Goal: Use online tool/utility: Utilize a website feature to perform a specific function

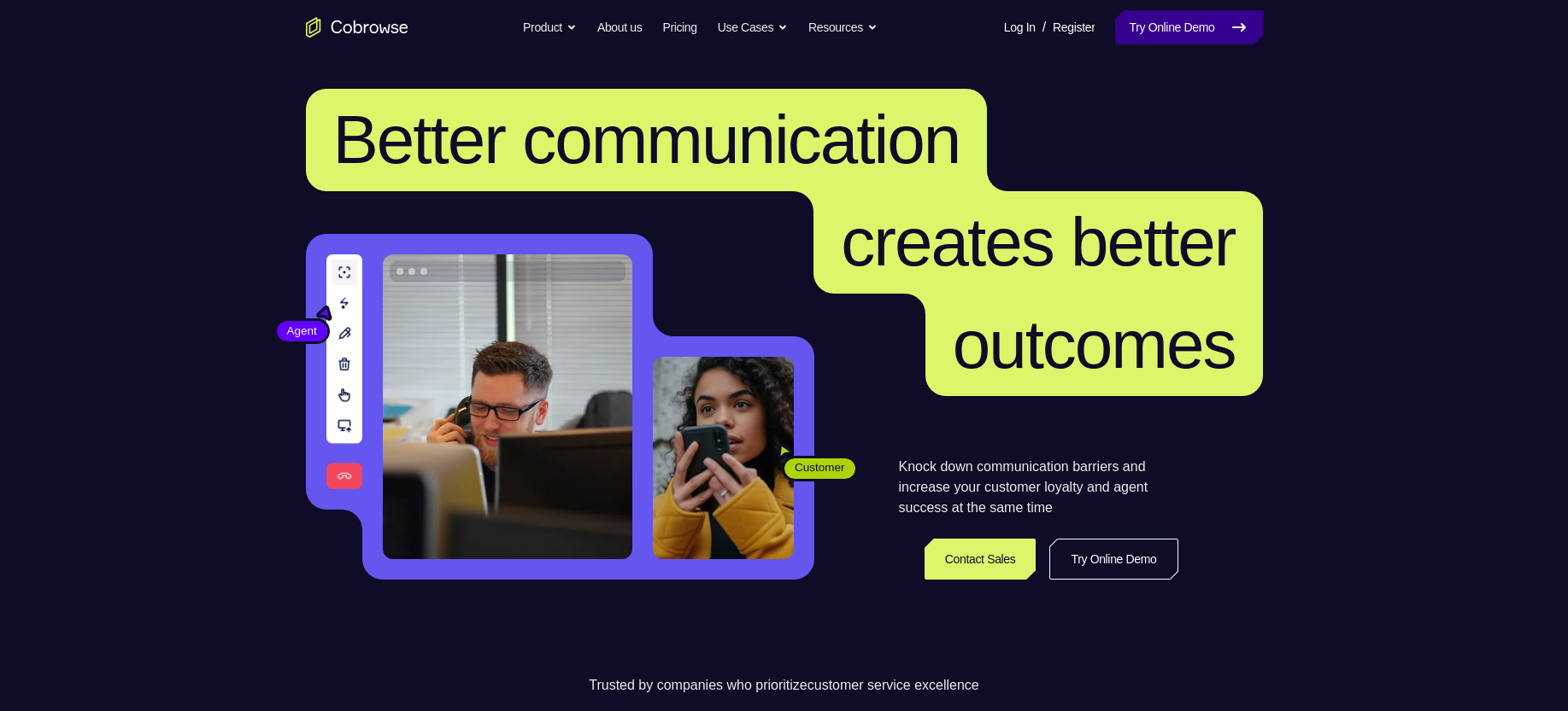
click at [1166, 36] on link "Try Online Demo" at bounding box center [1188, 26] width 147 height 34
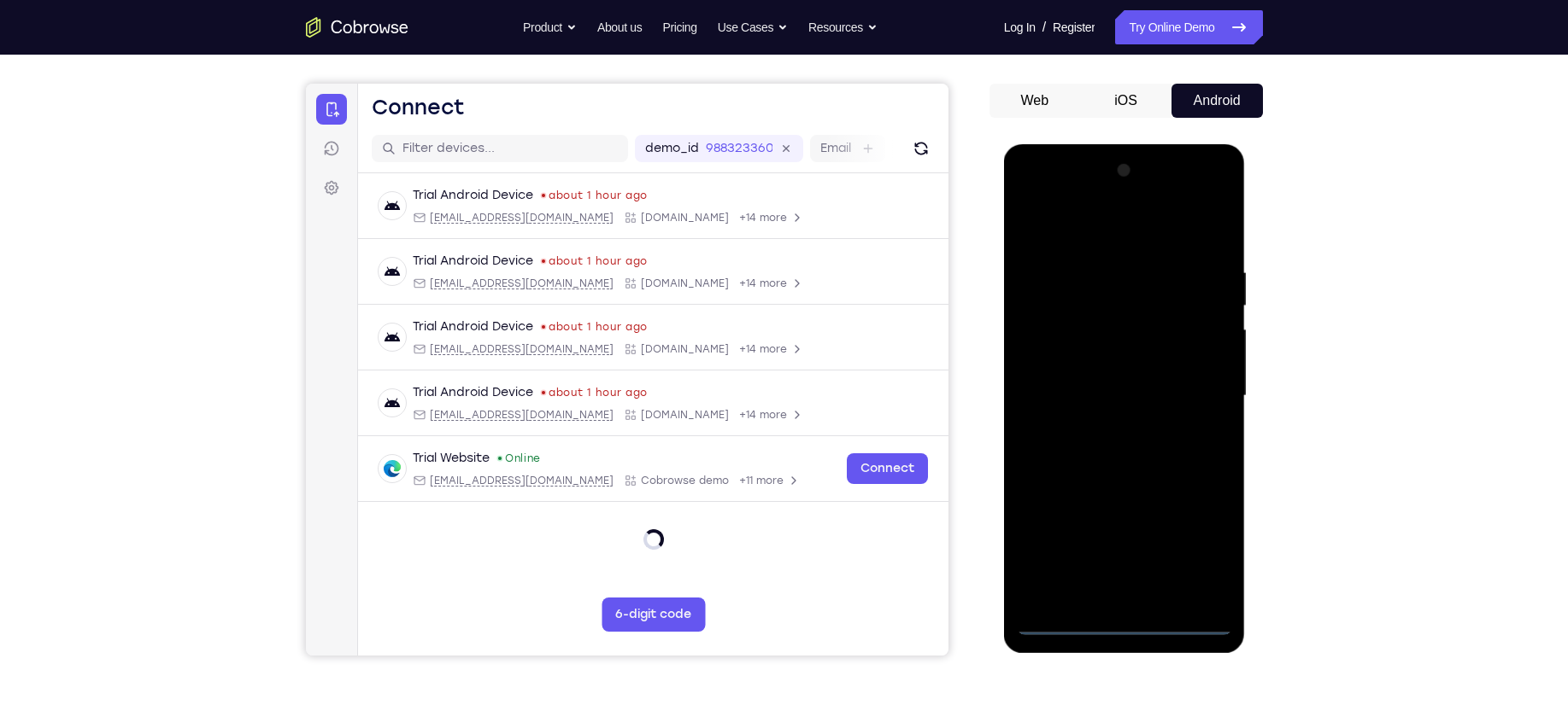
click at [1124, 621] on div at bounding box center [1124, 396] width 215 height 479
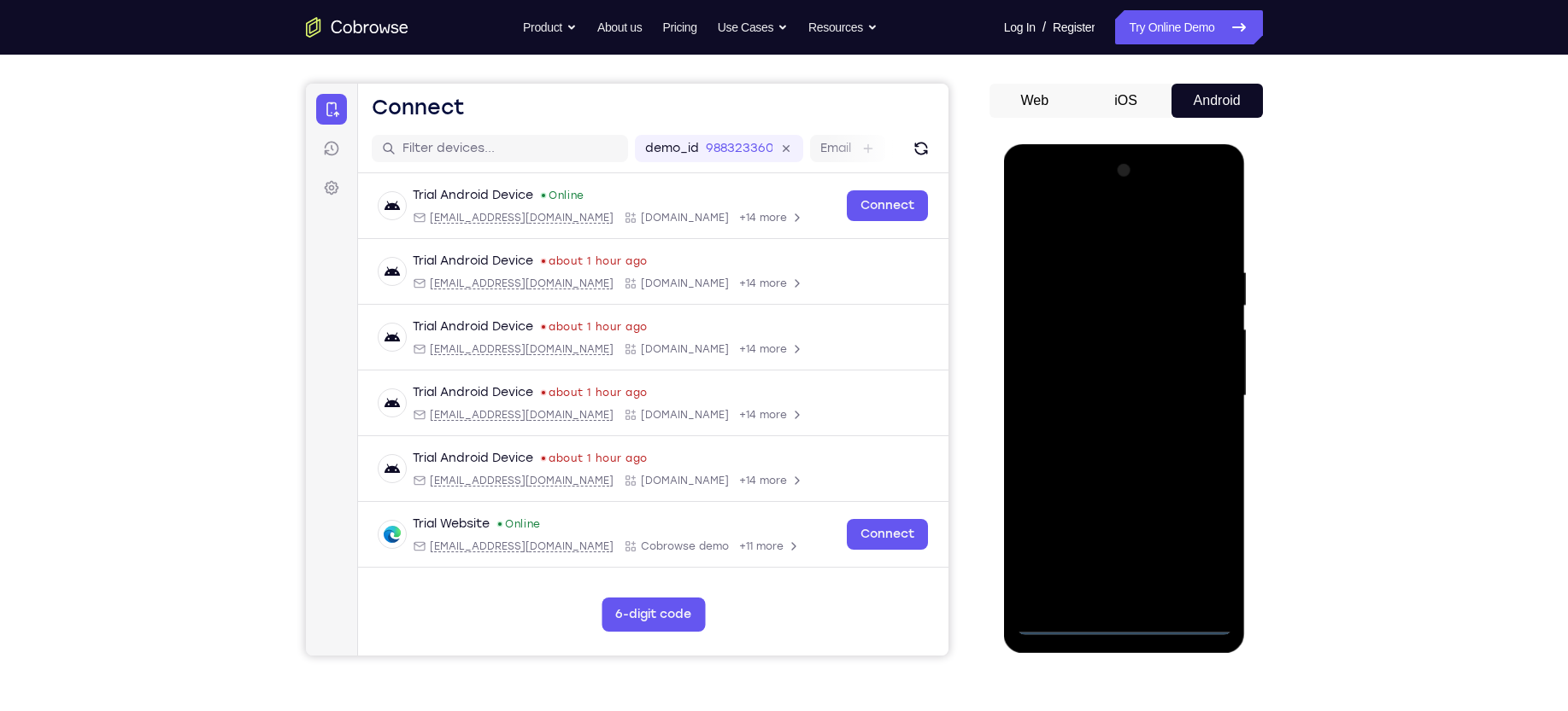
click at [1202, 558] on div at bounding box center [1124, 396] width 215 height 479
click at [1111, 221] on div at bounding box center [1124, 396] width 215 height 479
click at [1192, 379] on div at bounding box center [1124, 396] width 215 height 479
click at [1141, 600] on div at bounding box center [1124, 396] width 215 height 479
click at [1137, 377] on div at bounding box center [1124, 396] width 215 height 479
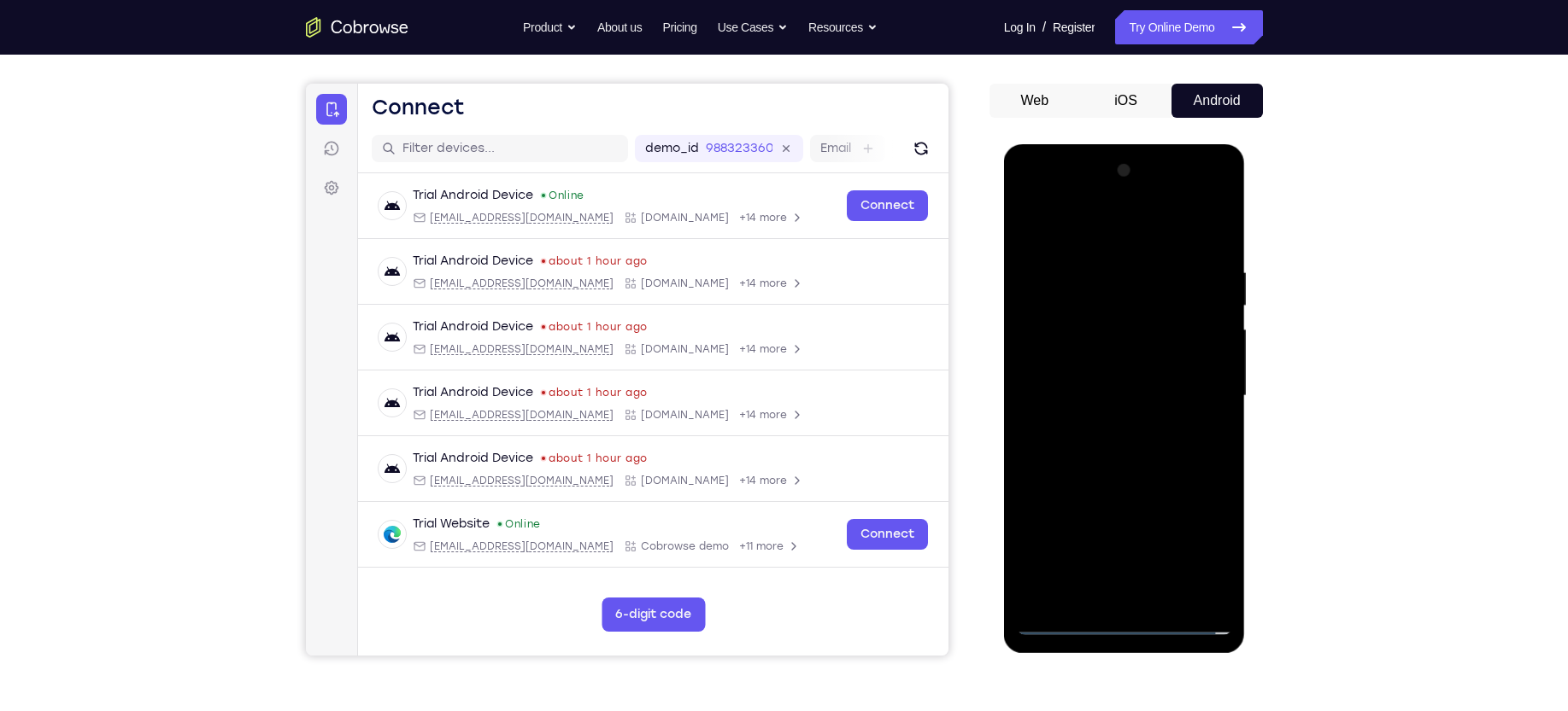
click at [1091, 348] on div at bounding box center [1124, 396] width 215 height 479
click at [1058, 388] on div at bounding box center [1124, 396] width 215 height 479
click at [1166, 228] on div at bounding box center [1124, 396] width 215 height 479
click at [1125, 259] on div at bounding box center [1124, 396] width 215 height 479
click at [1065, 279] on div at bounding box center [1124, 396] width 215 height 479
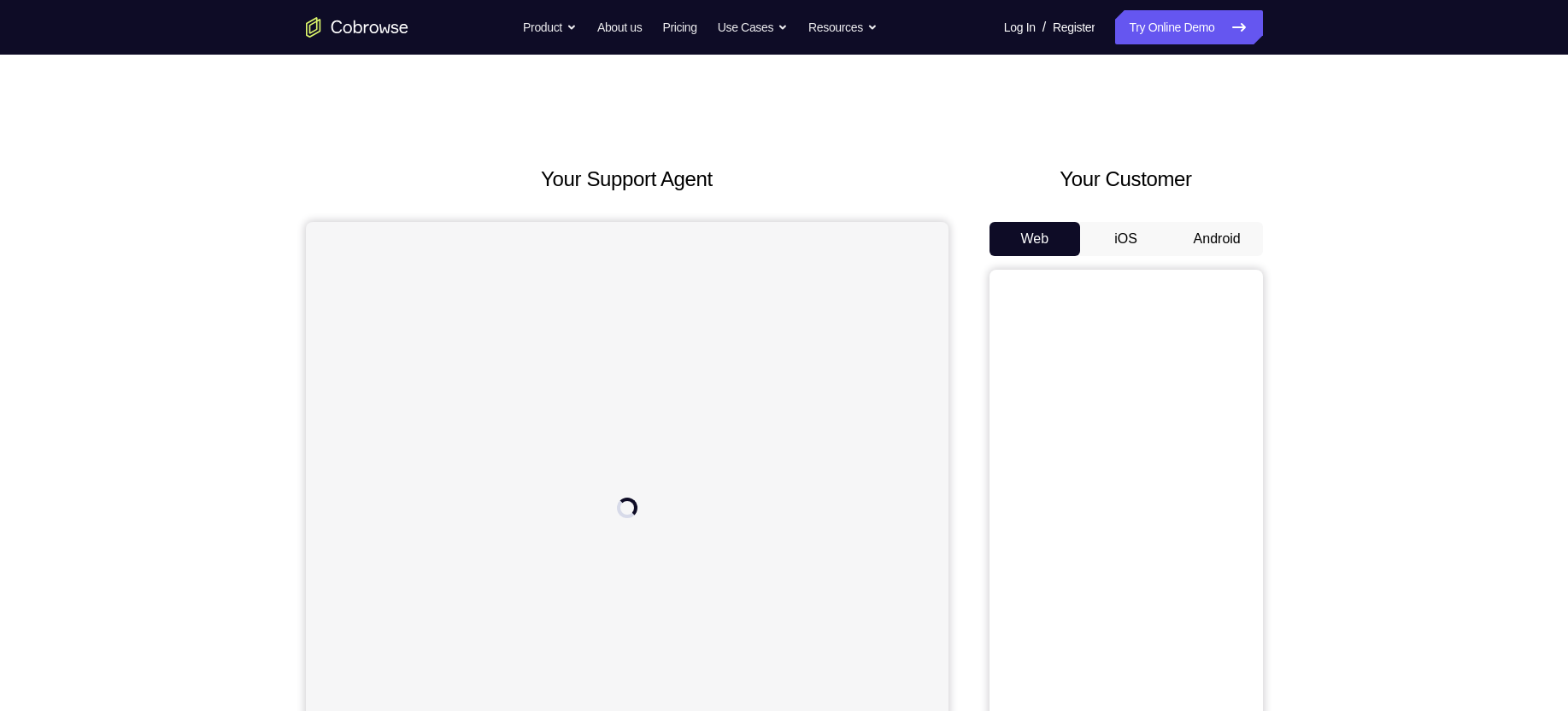
drag, startPoint x: 1203, startPoint y: 228, endPoint x: 1307, endPoint y: 109, distance: 158.0
click at [1307, 109] on div "Your Support Agent Your Customer Web iOS Android Next Steps We’d be happy to gi…" at bounding box center [784, 618] width 1093 height 1126
click at [1231, 238] on button "Android" at bounding box center [1217, 238] width 91 height 34
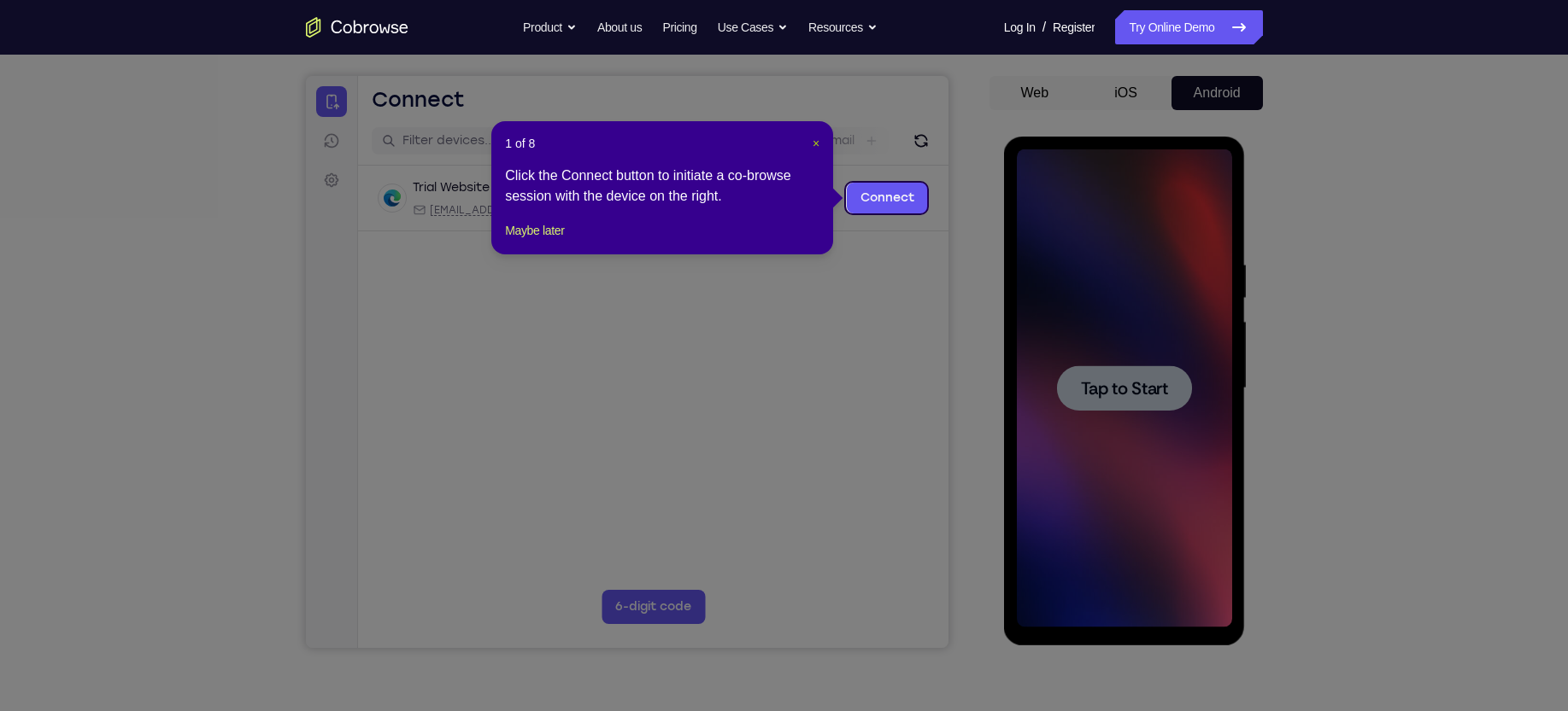
click at [816, 143] on span "×" at bounding box center [815, 143] width 7 height 14
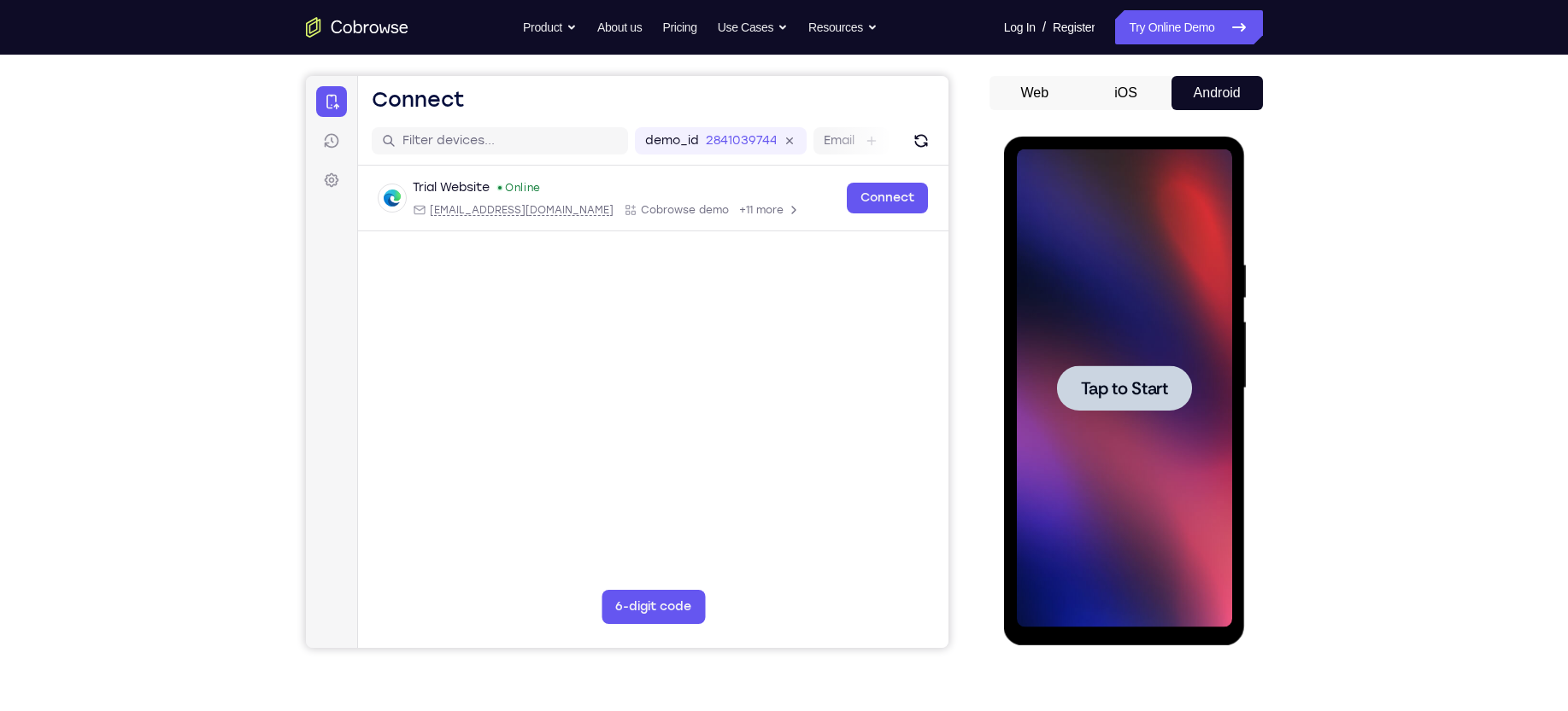
click at [1126, 393] on span "Tap to Start" at bounding box center [1124, 387] width 87 height 17
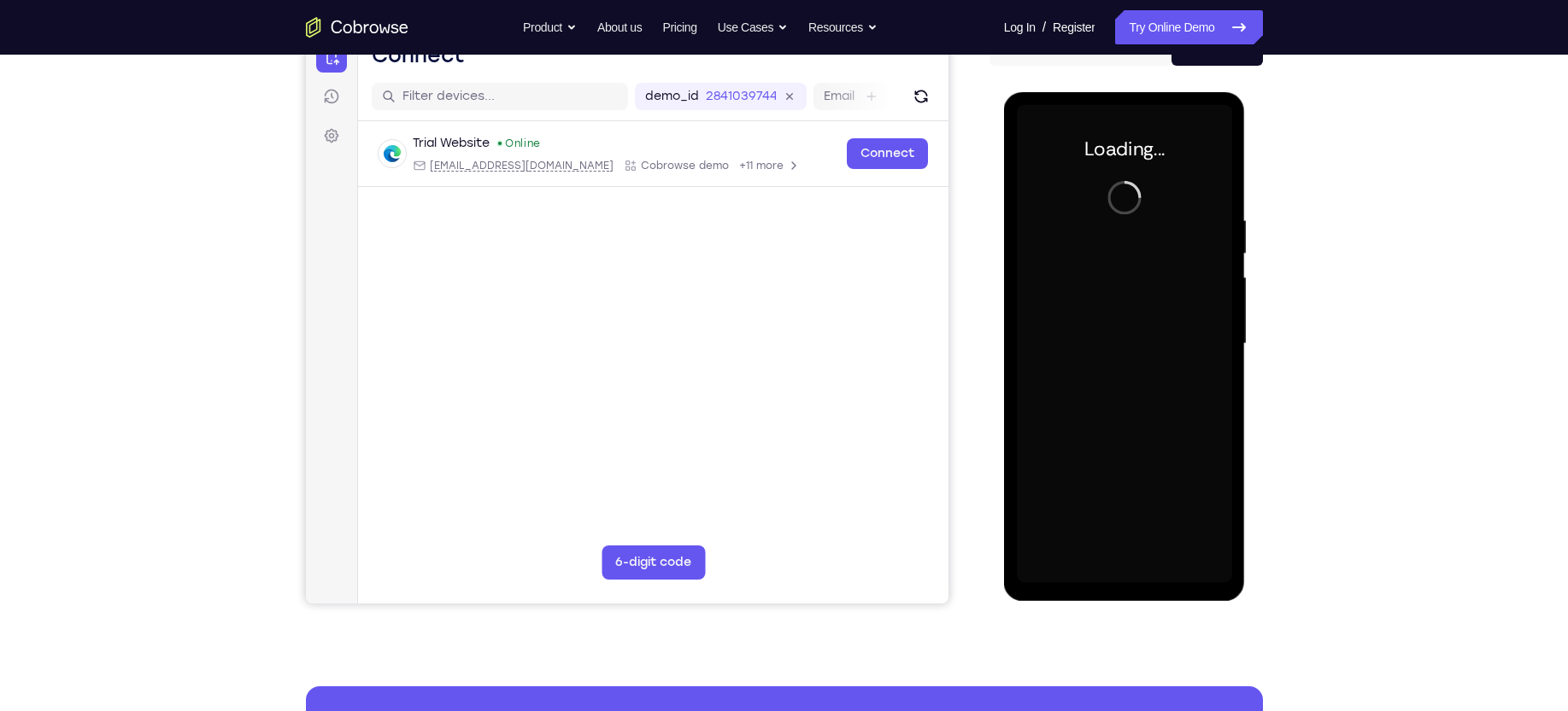
scroll to position [204, 0]
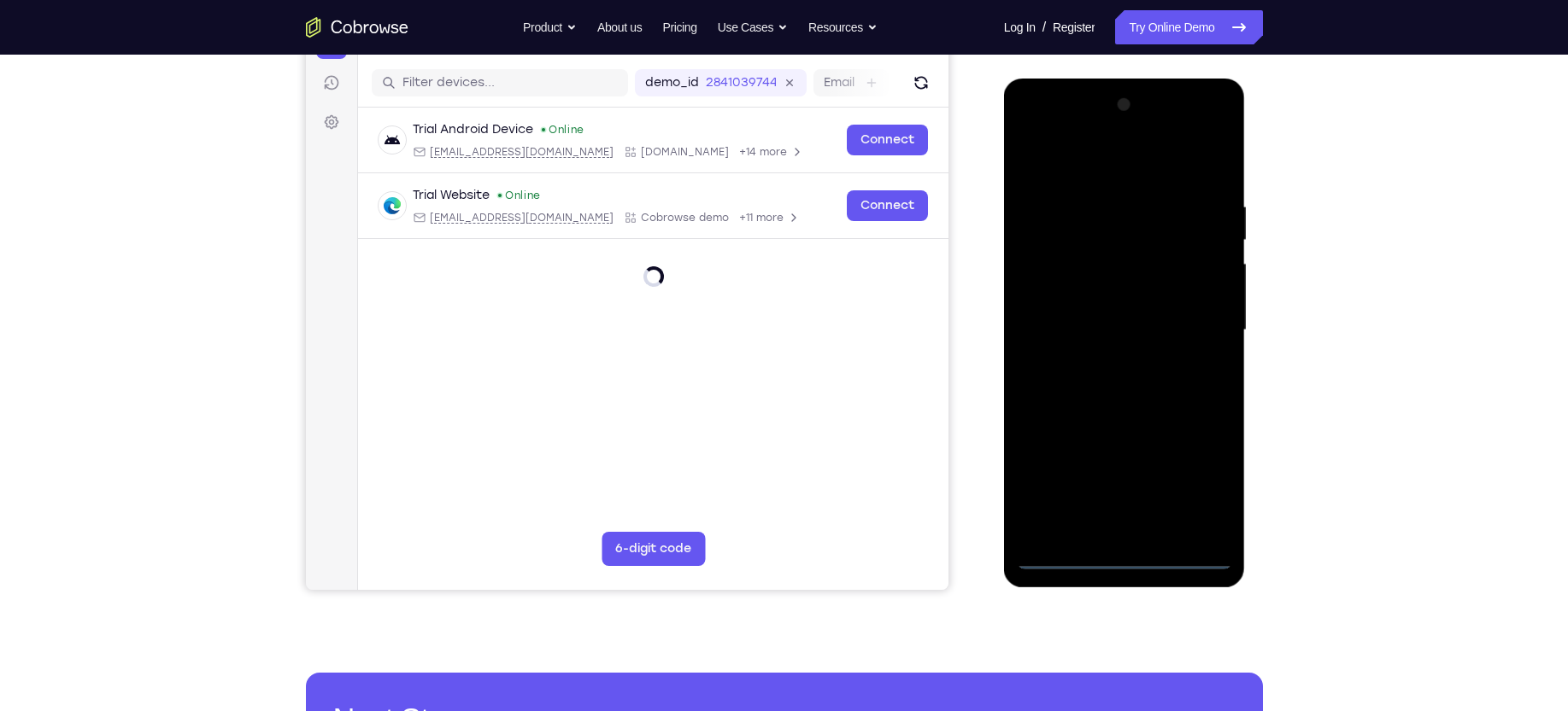
click at [1123, 555] on div at bounding box center [1124, 330] width 215 height 479
click at [1201, 487] on div at bounding box center [1124, 330] width 215 height 479
click at [1194, 488] on div at bounding box center [1124, 330] width 215 height 479
click at [1105, 159] on div at bounding box center [1124, 330] width 215 height 479
click at [1198, 322] on div at bounding box center [1124, 330] width 215 height 479
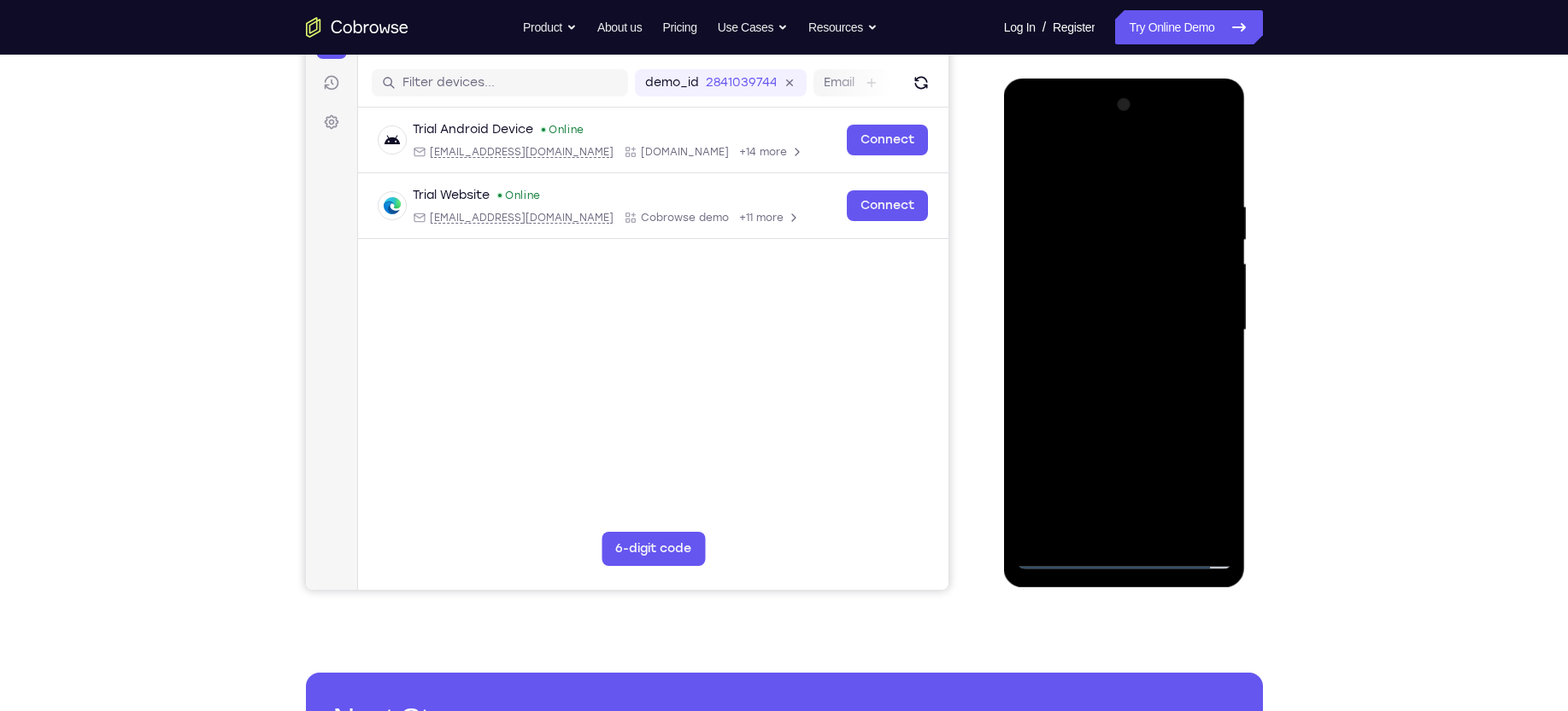
click at [1106, 360] on div at bounding box center [1124, 330] width 215 height 479
click at [1102, 303] on div at bounding box center [1124, 330] width 215 height 479
click at [1086, 300] on div at bounding box center [1124, 330] width 215 height 479
click at [1213, 294] on div at bounding box center [1124, 330] width 215 height 479
click at [1085, 330] on div at bounding box center [1124, 330] width 215 height 479
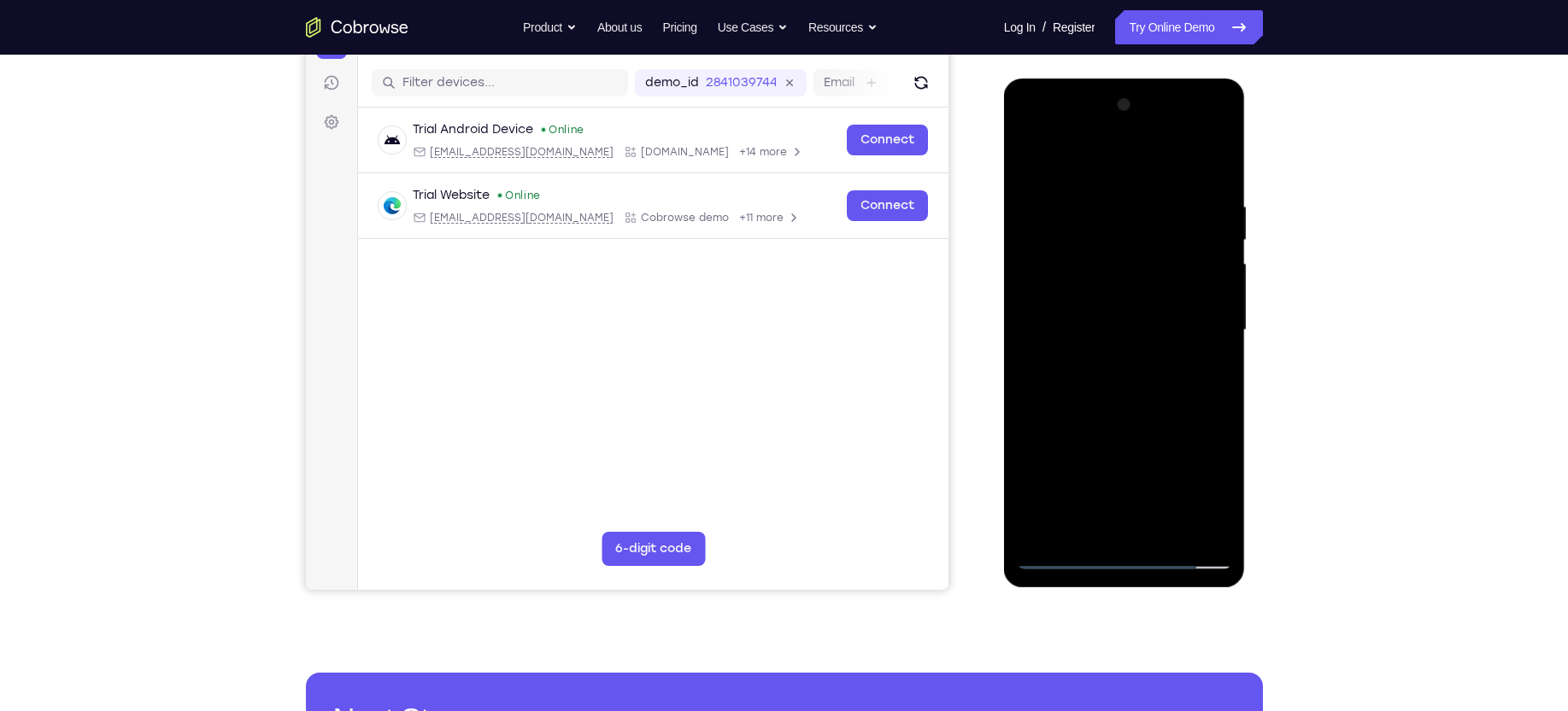
click at [1080, 386] on div at bounding box center [1124, 330] width 215 height 479
click at [1038, 159] on div at bounding box center [1124, 330] width 215 height 479
click at [1106, 363] on div at bounding box center [1124, 330] width 215 height 479
click at [1106, 303] on div at bounding box center [1124, 330] width 215 height 479
click at [1094, 237] on div at bounding box center [1124, 330] width 215 height 479
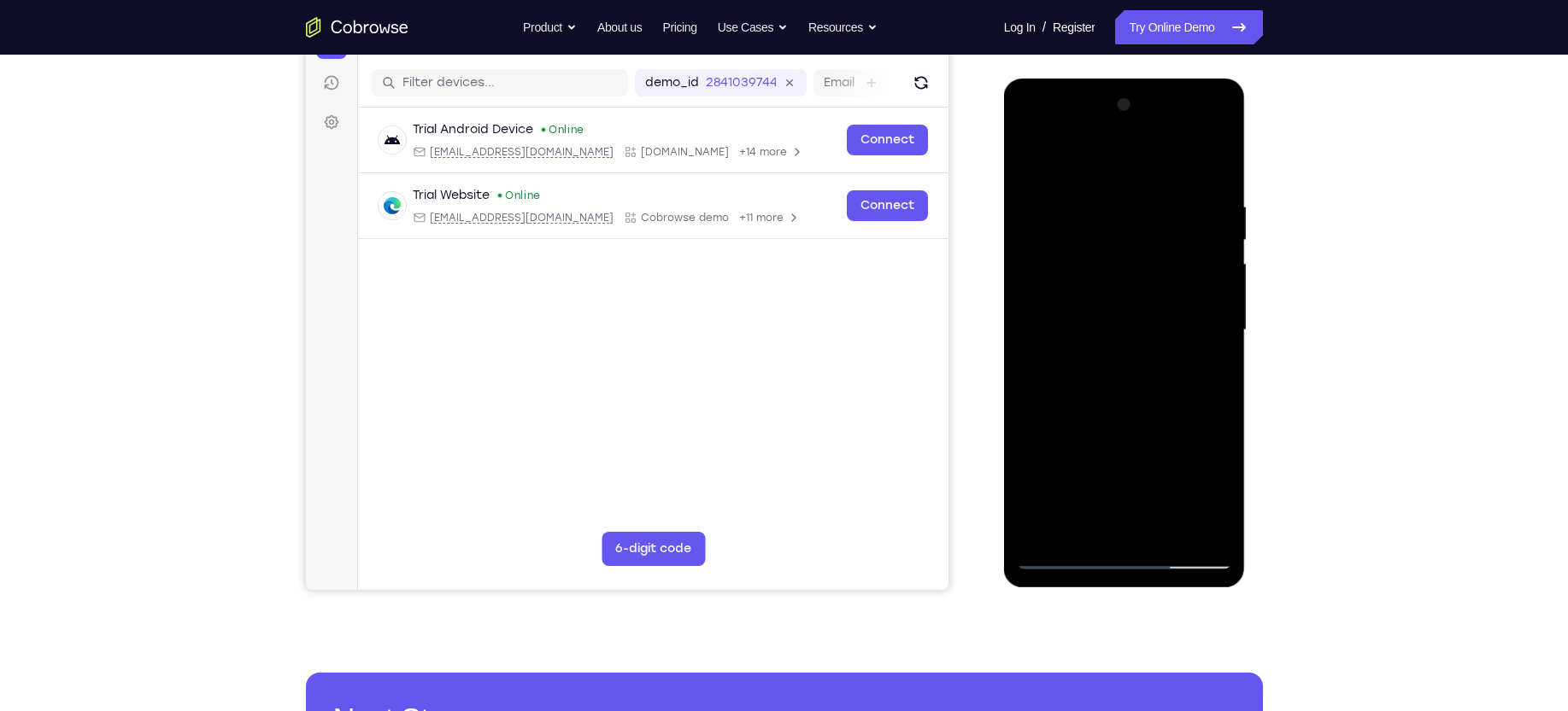
click at [1094, 355] on div at bounding box center [1124, 330] width 215 height 479
click at [1078, 245] on div at bounding box center [1124, 330] width 215 height 479
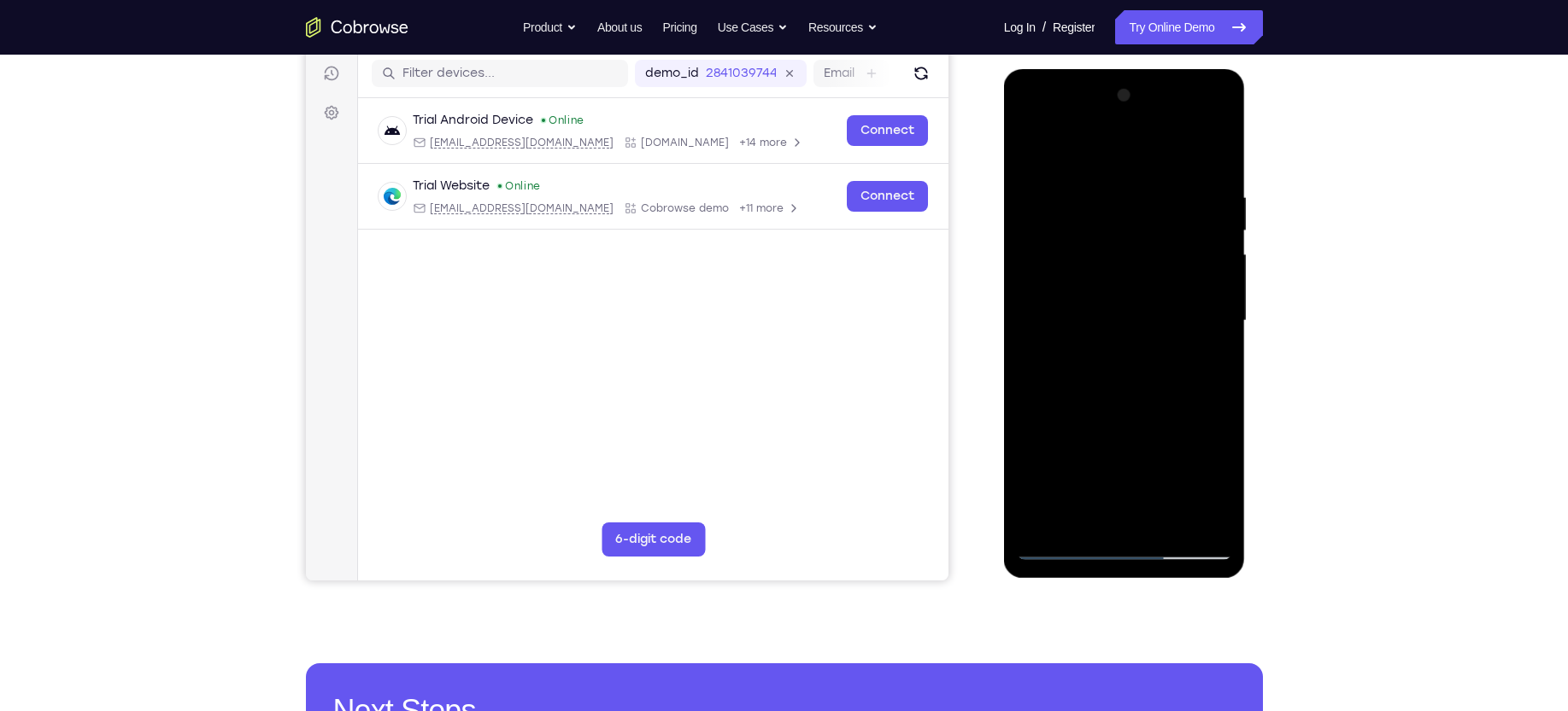
scroll to position [213, 0]
click at [1069, 346] on div at bounding box center [1124, 322] width 215 height 479
click at [1099, 318] on div at bounding box center [1124, 322] width 215 height 479
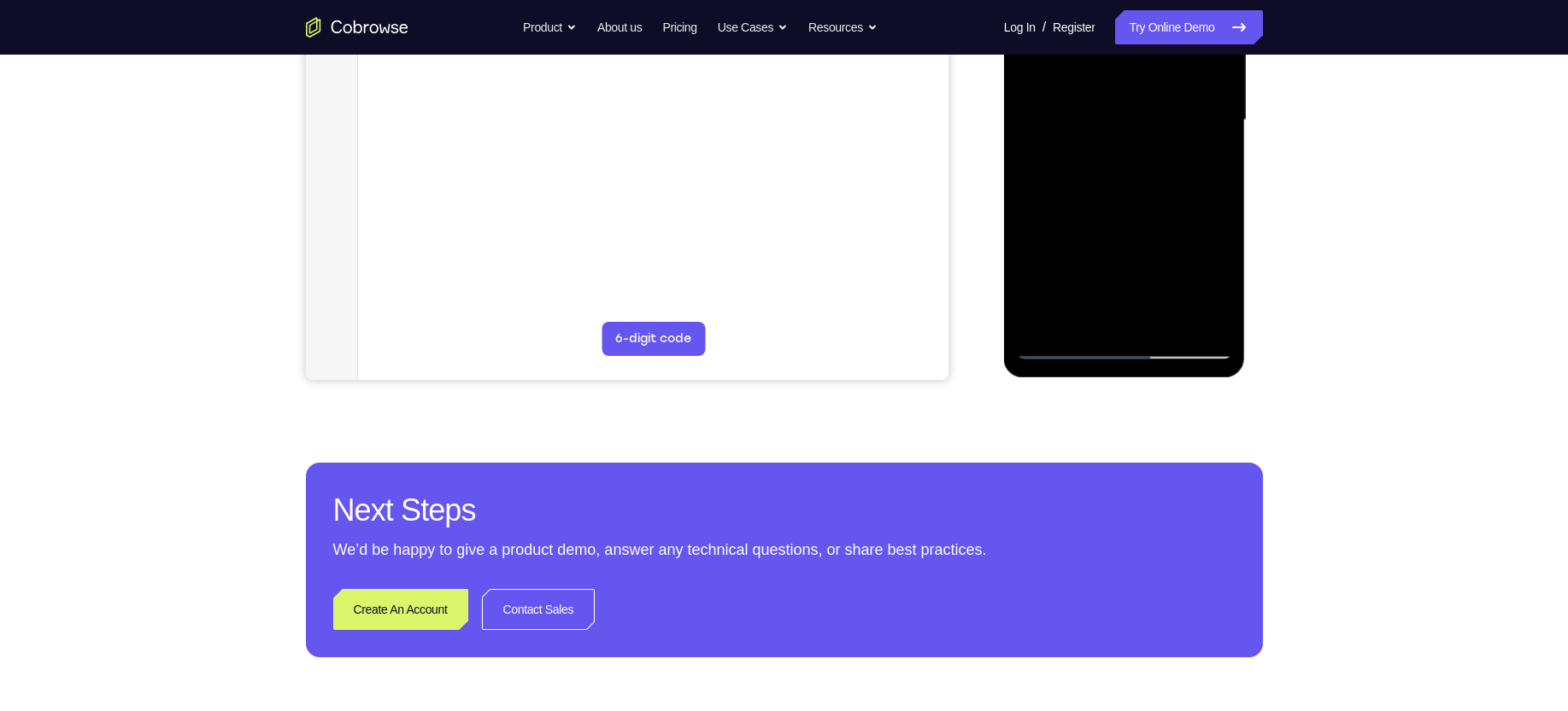
scroll to position [300, 0]
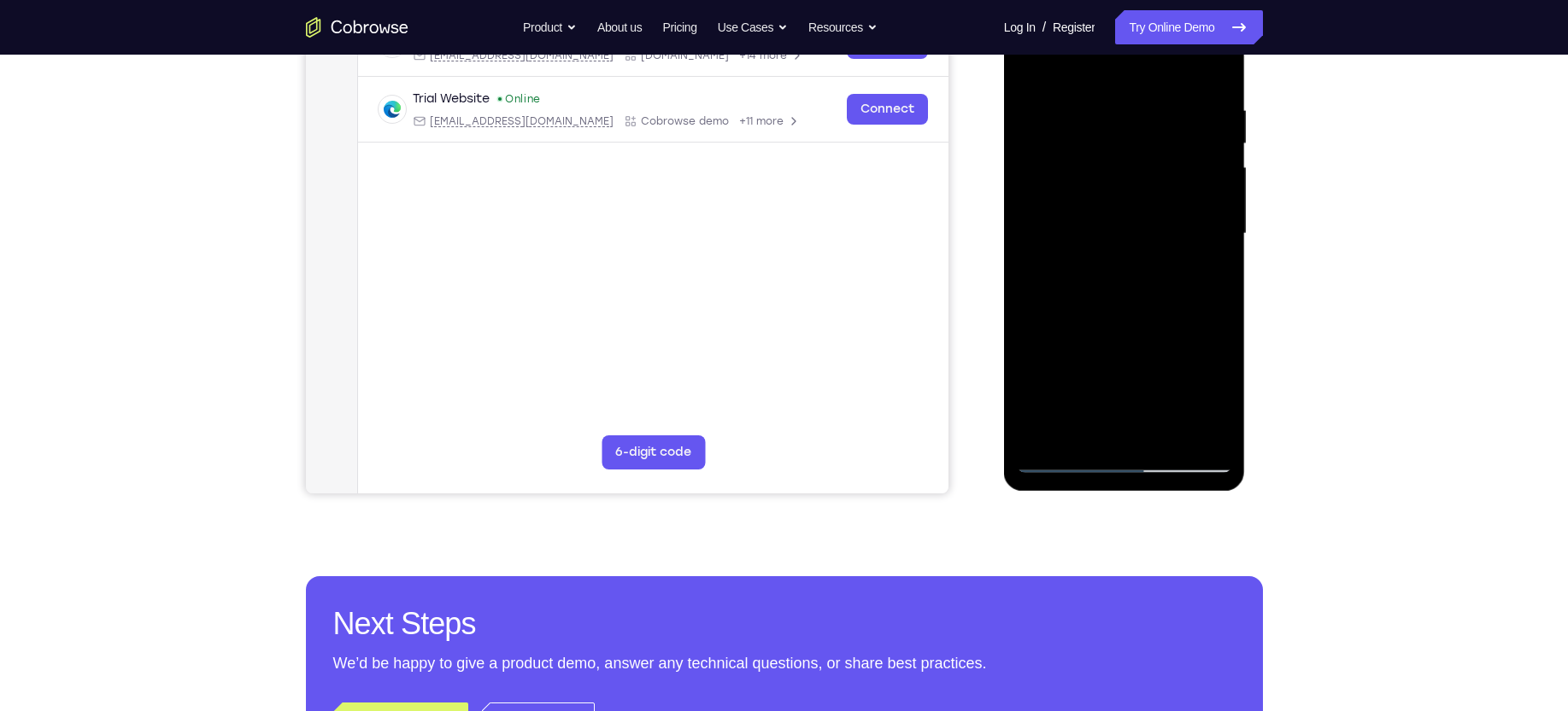
click at [1082, 274] on div at bounding box center [1124, 234] width 215 height 479
click at [1101, 242] on div at bounding box center [1124, 234] width 215 height 479
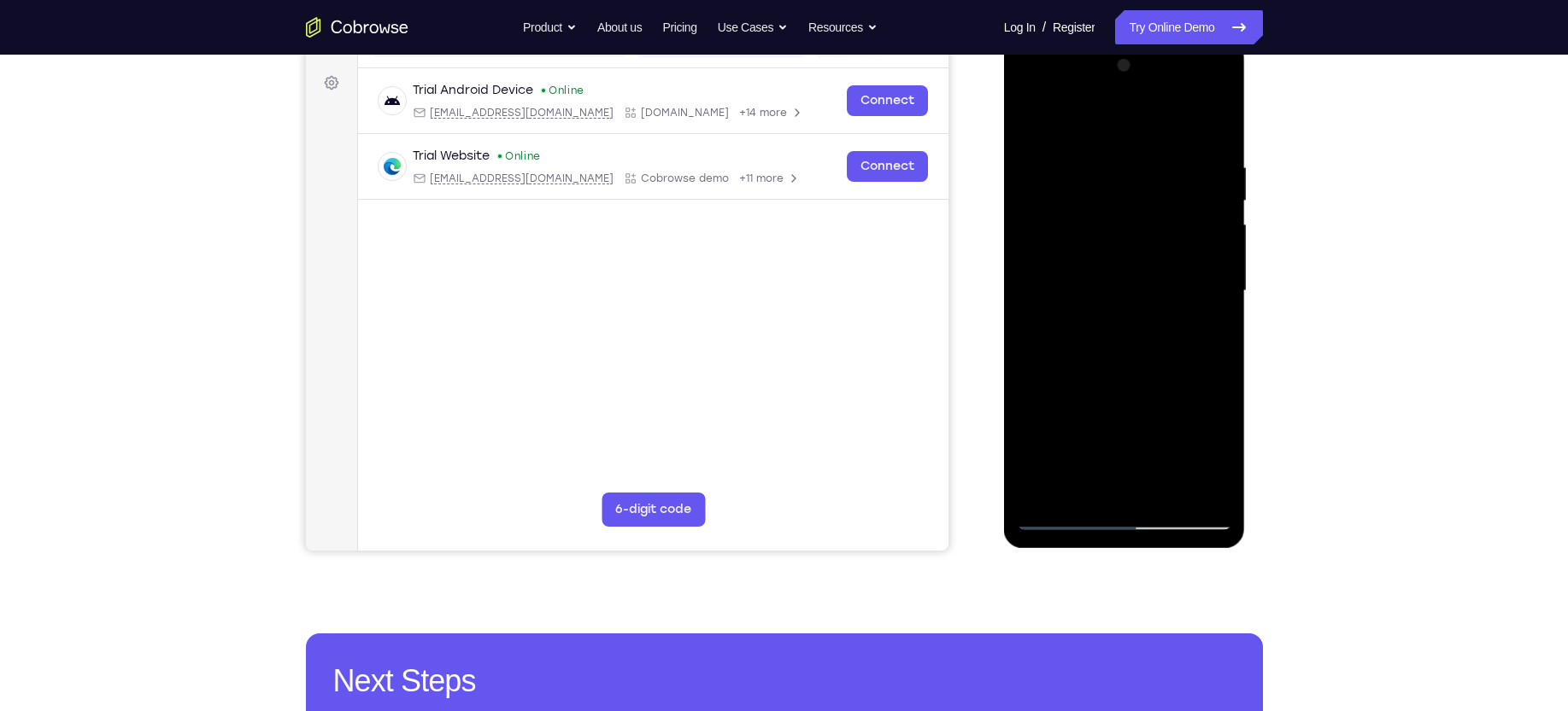
scroll to position [233, 0]
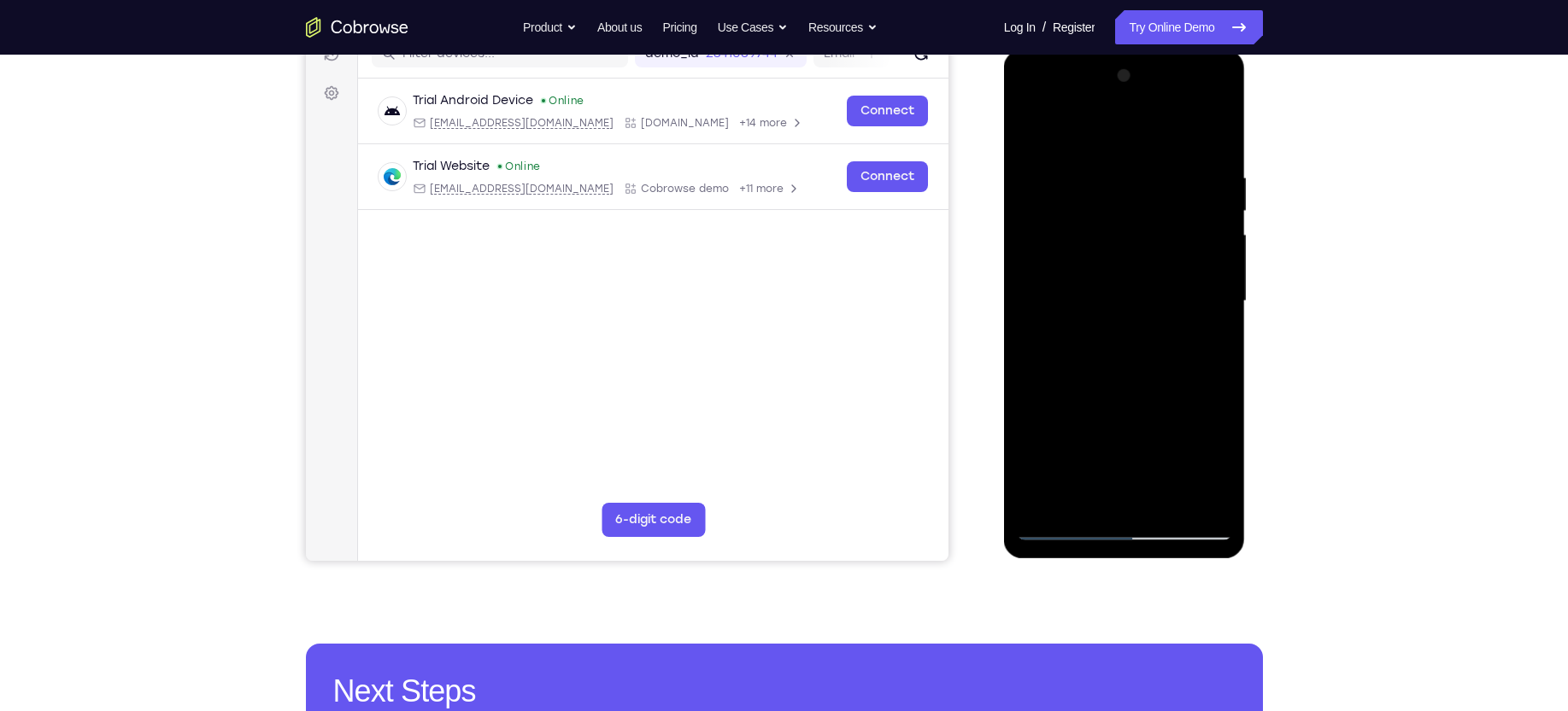
click at [1061, 322] on div at bounding box center [1124, 302] width 215 height 479
click at [1042, 314] on div at bounding box center [1124, 302] width 215 height 479
click at [1097, 326] on div at bounding box center [1124, 302] width 215 height 479
click at [1106, 309] on div at bounding box center [1124, 302] width 215 height 479
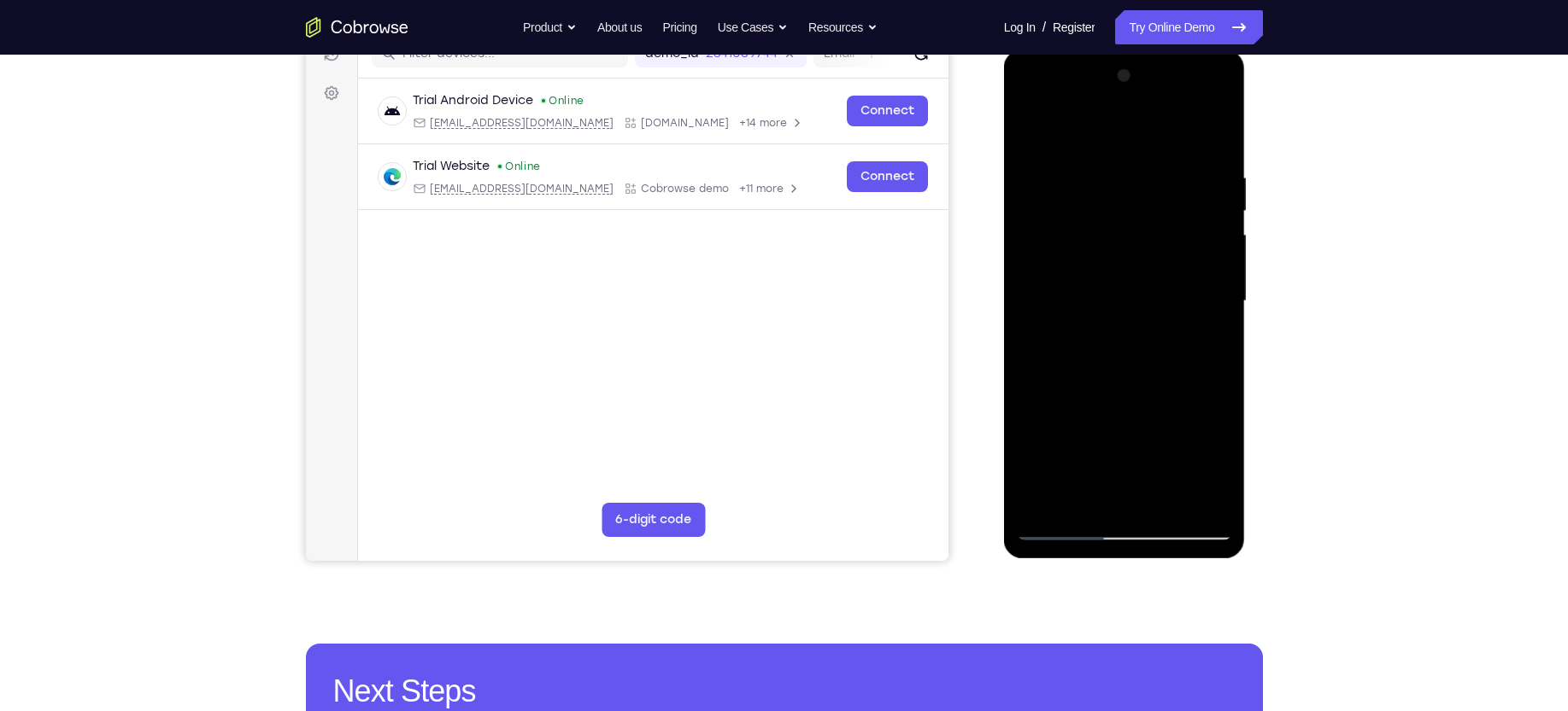
click at [1190, 261] on div at bounding box center [1124, 302] width 215 height 479
click at [1126, 374] on div at bounding box center [1124, 302] width 215 height 479
click at [1086, 254] on div at bounding box center [1124, 302] width 215 height 479
drag, startPoint x: 1046, startPoint y: 204, endPoint x: 1068, endPoint y: 307, distance: 105.3
click at [1068, 307] on div at bounding box center [1124, 302] width 215 height 479
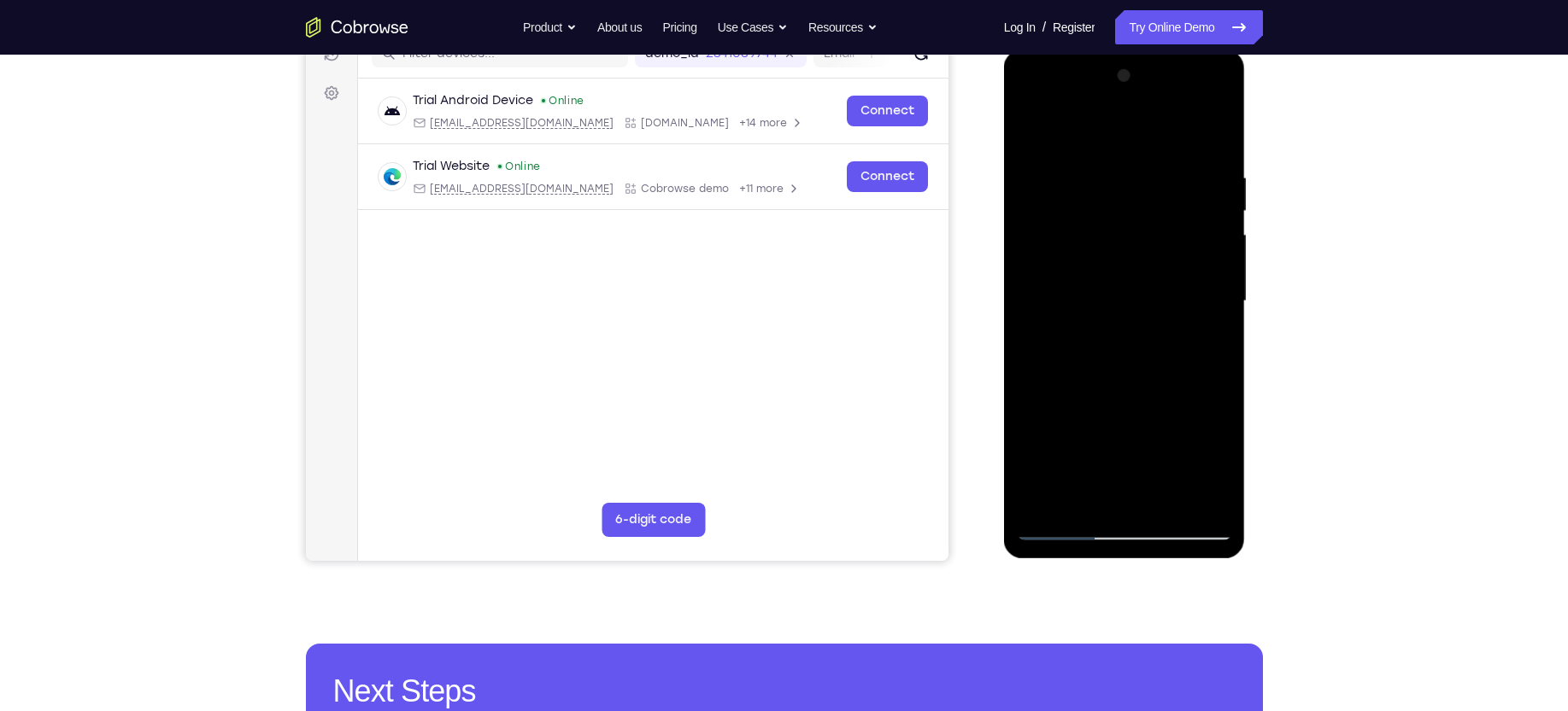
click at [1198, 99] on div at bounding box center [1124, 302] width 215 height 479
click at [1065, 102] on div at bounding box center [1124, 302] width 215 height 479
click at [1053, 244] on div at bounding box center [1124, 302] width 215 height 479
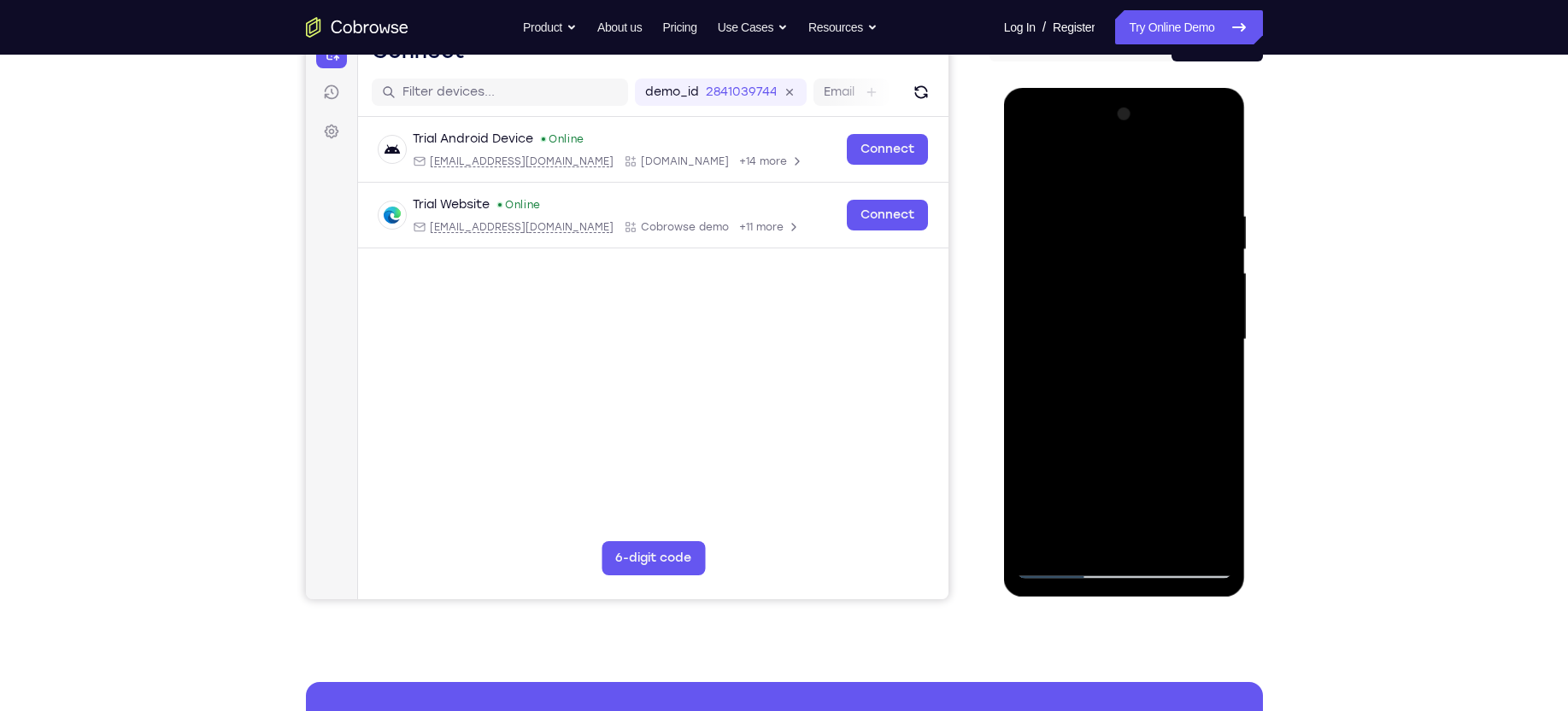
scroll to position [194, 0]
click at [1104, 370] on div at bounding box center [1124, 341] width 215 height 479
click at [1083, 320] on div at bounding box center [1124, 341] width 215 height 479
click at [1100, 228] on div at bounding box center [1124, 341] width 215 height 479
click at [1073, 307] on div at bounding box center [1124, 341] width 215 height 479
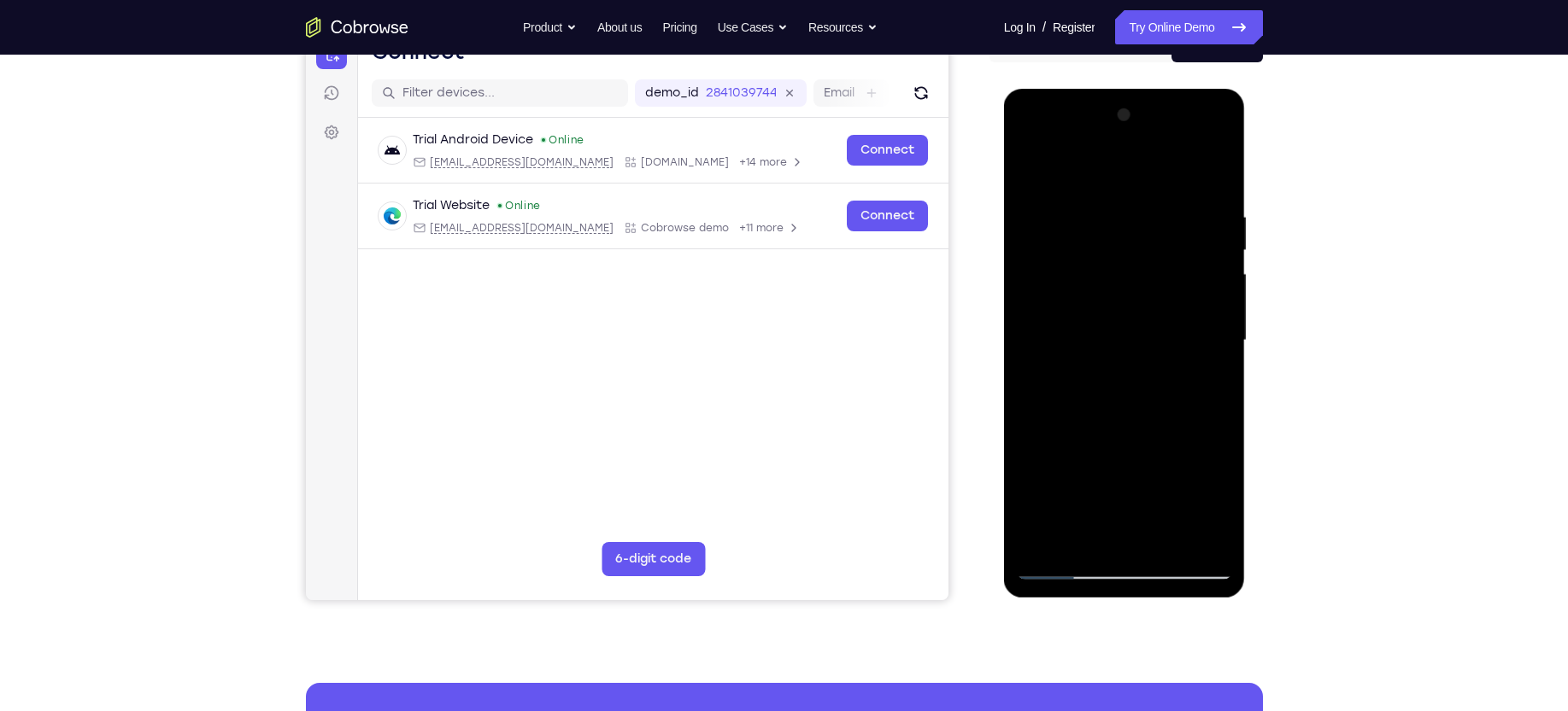
click at [1202, 305] on div at bounding box center [1124, 341] width 215 height 479
click at [1071, 340] on div at bounding box center [1124, 341] width 215 height 479
click at [1055, 386] on div at bounding box center [1124, 341] width 215 height 479
click at [1067, 303] on div at bounding box center [1124, 341] width 215 height 479
click at [1071, 248] on div at bounding box center [1124, 341] width 215 height 479
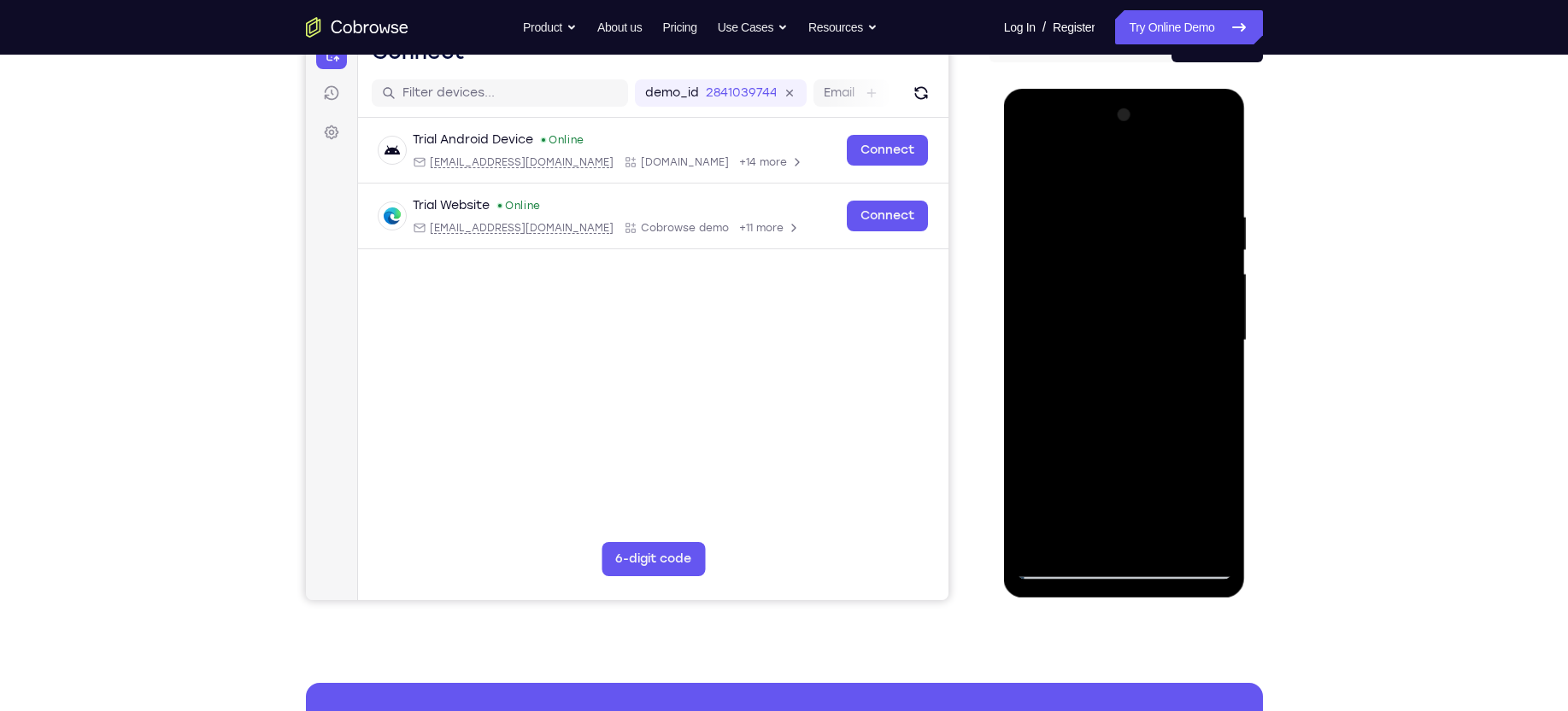
click at [1194, 139] on div at bounding box center [1124, 341] width 215 height 479
click at [1061, 142] on div at bounding box center [1124, 341] width 215 height 479
click at [1100, 293] on div at bounding box center [1124, 341] width 215 height 479
